Goal: Information Seeking & Learning: Learn about a topic

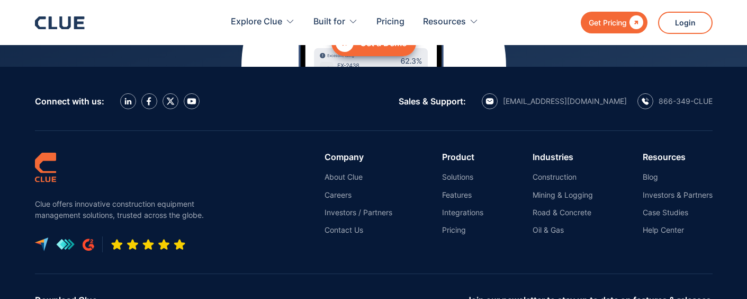
scroll to position [4854, 0]
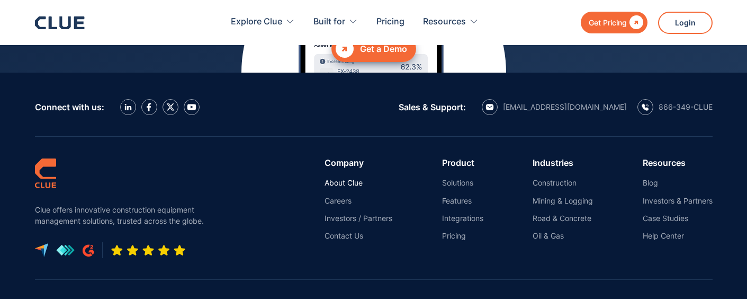
click at [348, 178] on link "About Clue" at bounding box center [358, 183] width 68 height 10
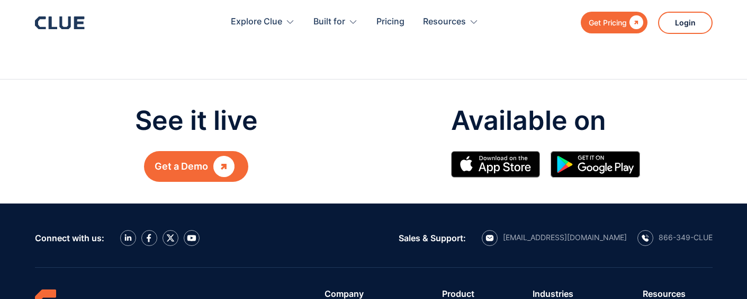
scroll to position [1164, 0]
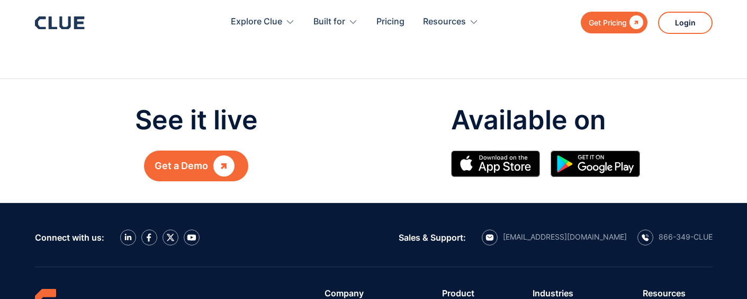
drag, startPoint x: 38, startPoint y: 173, endPoint x: 56, endPoint y: 170, distance: 17.7
click at [38, 173] on section "See it live Get a Demo  Available on" at bounding box center [373, 141] width 747 height 124
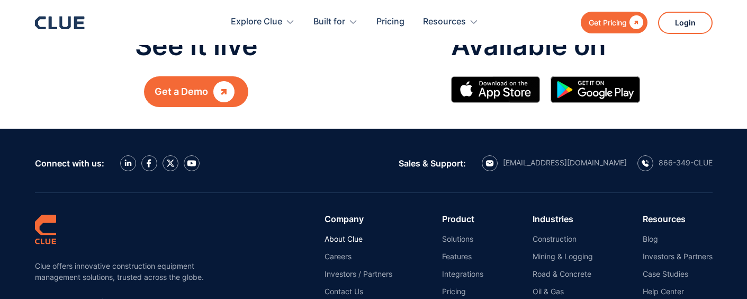
scroll to position [1299, 0]
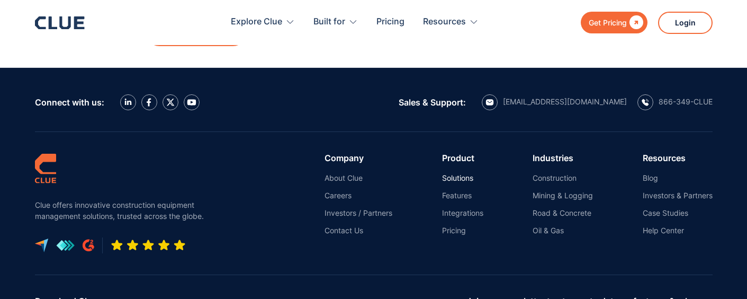
click at [464, 173] on link "Solutions" at bounding box center [462, 178] width 41 height 10
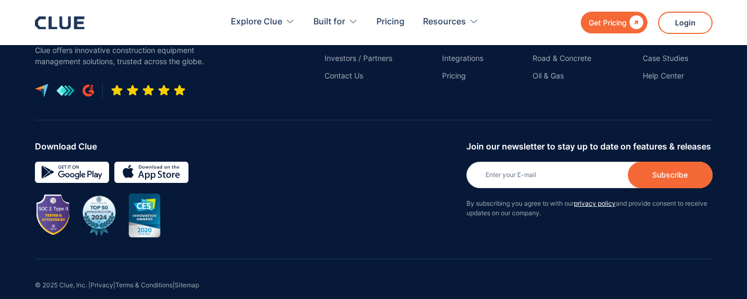
scroll to position [6046, 0]
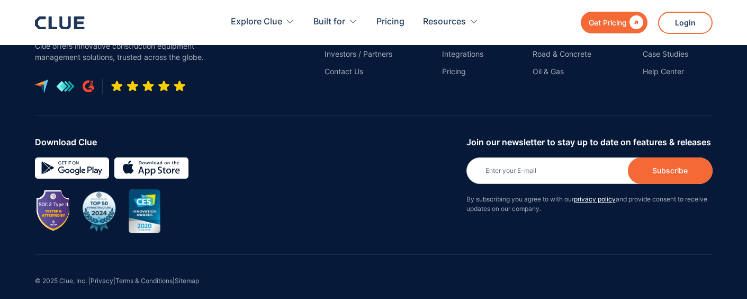
click at [365, 229] on div "Download Clue Join our newsletter to stay up to date on features & releases New…" at bounding box center [374, 185] width 678 height 139
